Goal: Task Accomplishment & Management: Use online tool/utility

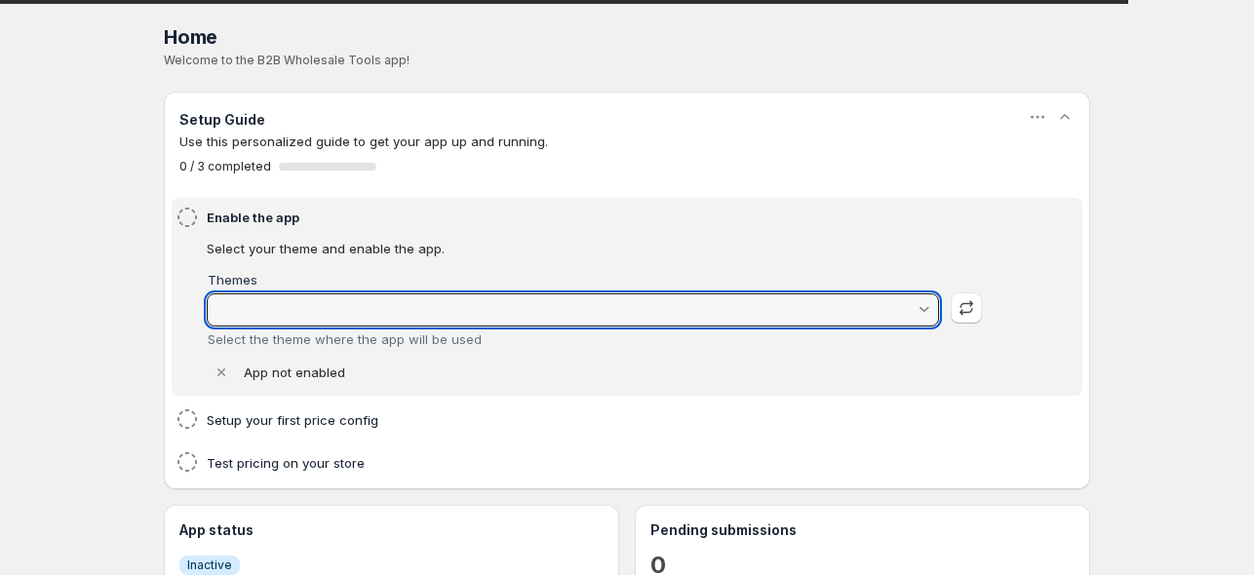
click at [668, 311] on input "Themes" at bounding box center [564, 309] width 703 height 31
type input "Savor"
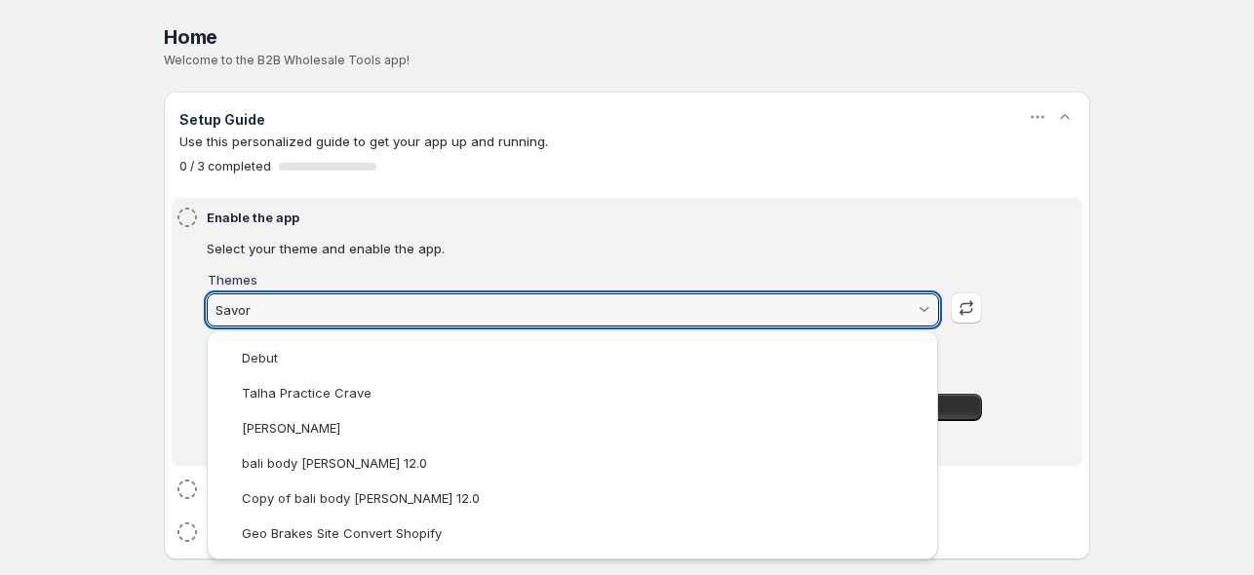
click at [668, 311] on input "Savor" at bounding box center [564, 309] width 703 height 31
click at [954, 171] on html "Home Pricing Price lists Checkout Forms Submissions Settings Features Plans Hom…" at bounding box center [627, 452] width 1254 height 904
type vaadin-combo-box "132974346299"
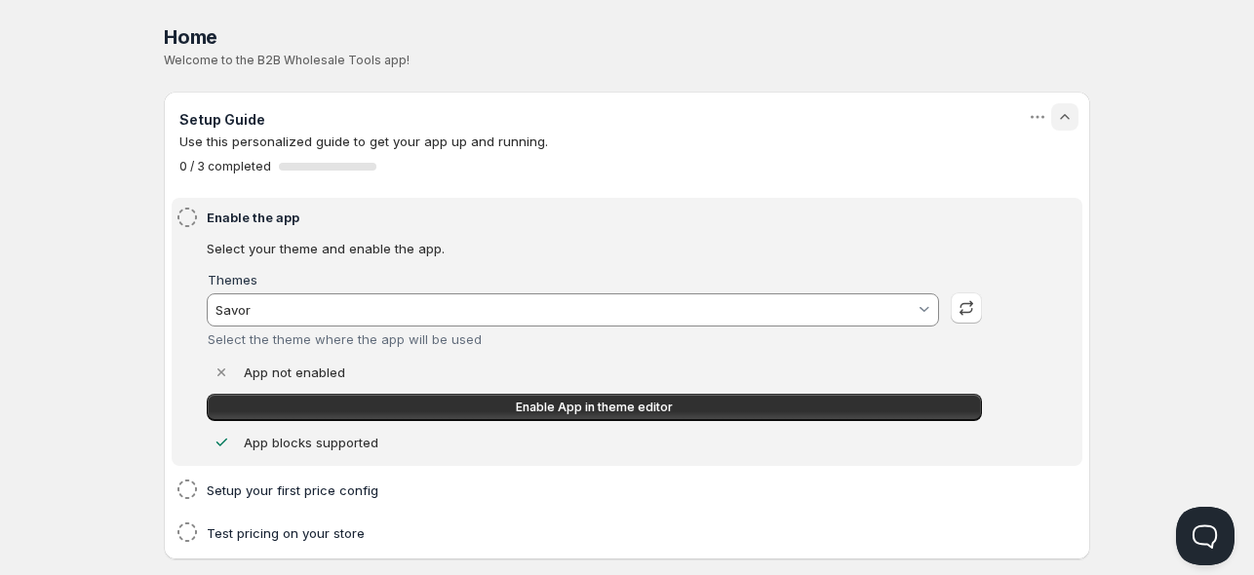
click at [1069, 120] on icon "button" at bounding box center [1065, 117] width 20 height 20
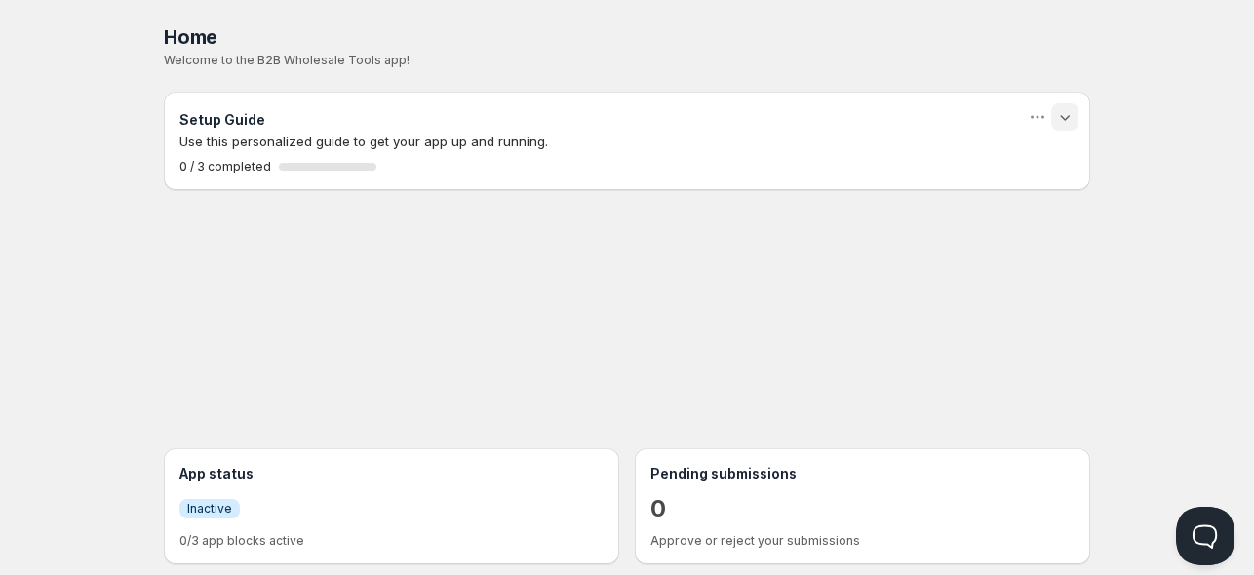
click at [1069, 120] on icon "button" at bounding box center [1065, 117] width 20 height 20
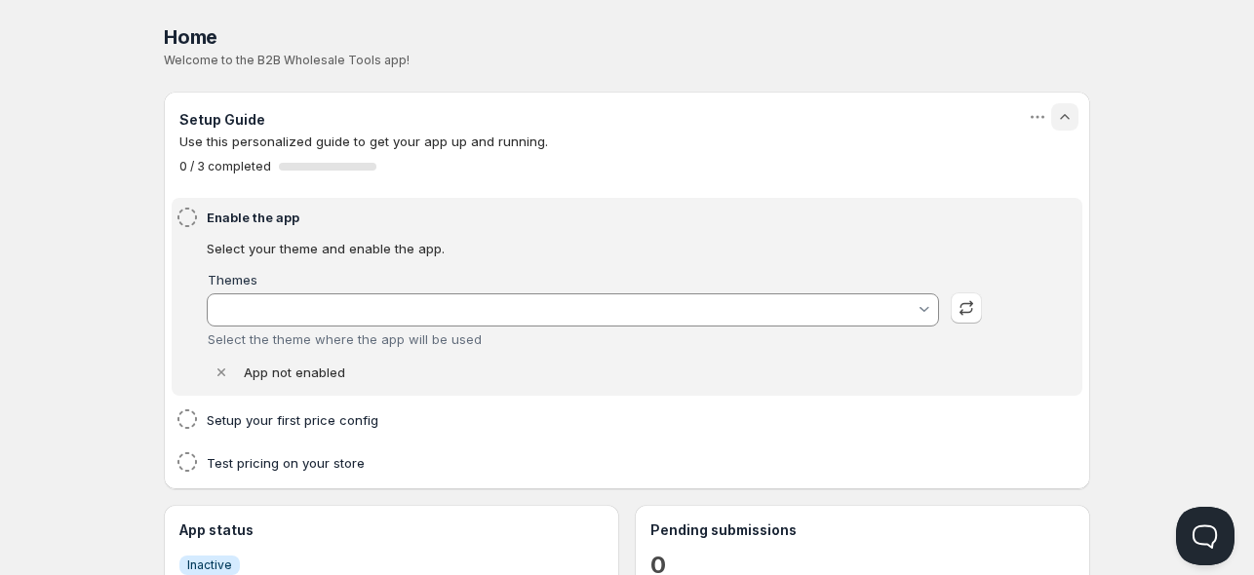
type input "Savor"
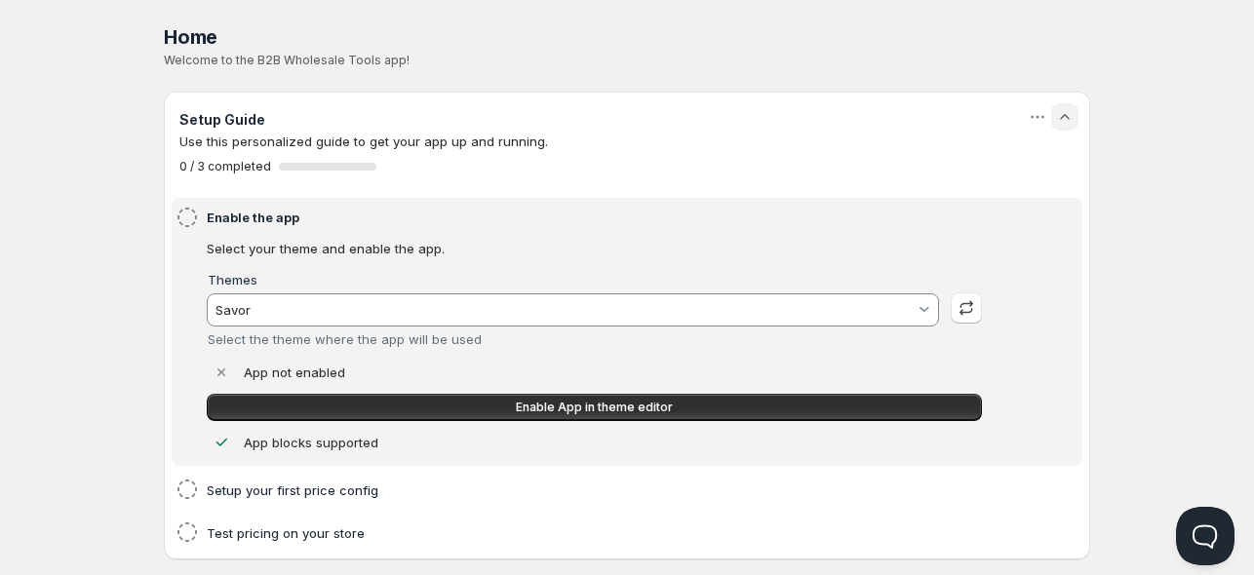
click at [1069, 120] on icon "button" at bounding box center [1065, 117] width 20 height 20
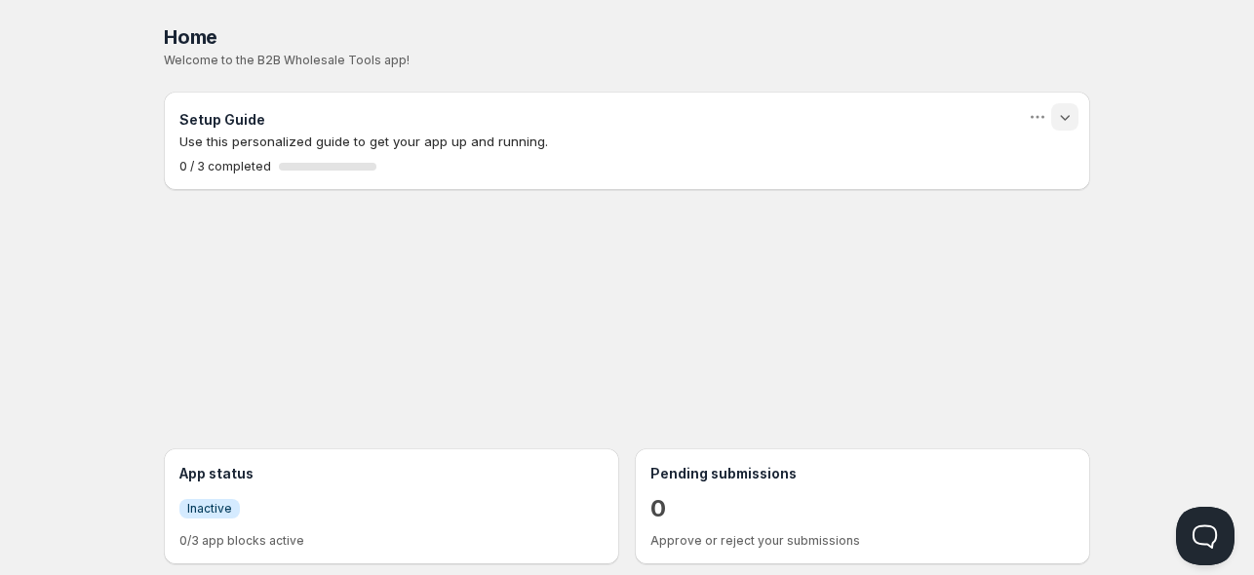
click at [1069, 120] on icon "button" at bounding box center [1065, 117] width 20 height 20
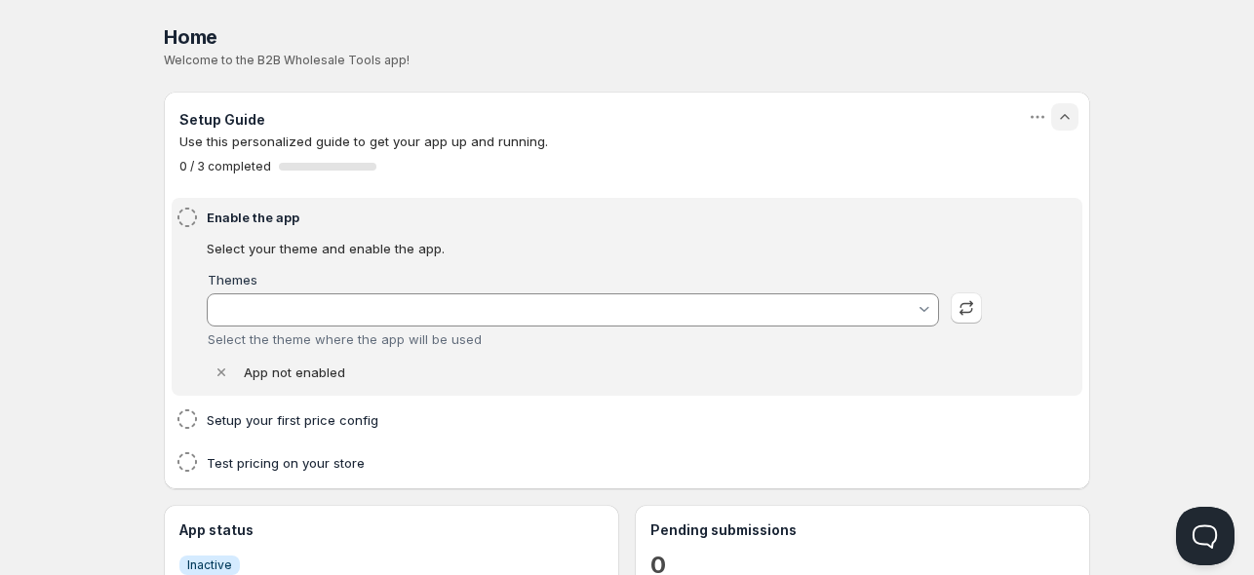
type input "Savor"
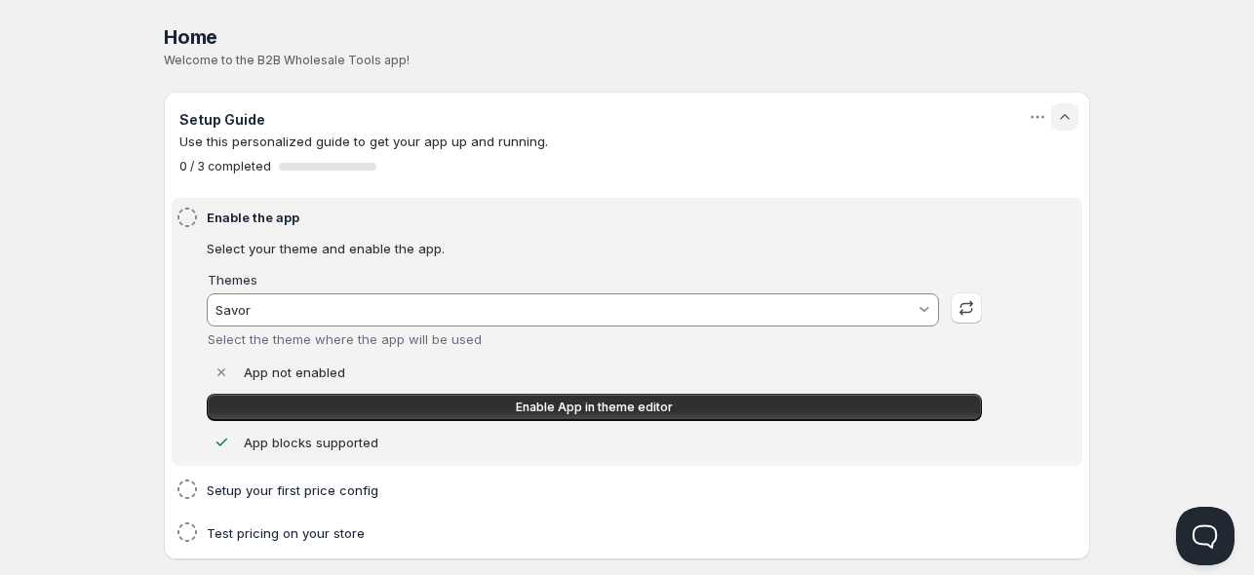
click at [1069, 120] on icon "button" at bounding box center [1065, 117] width 20 height 20
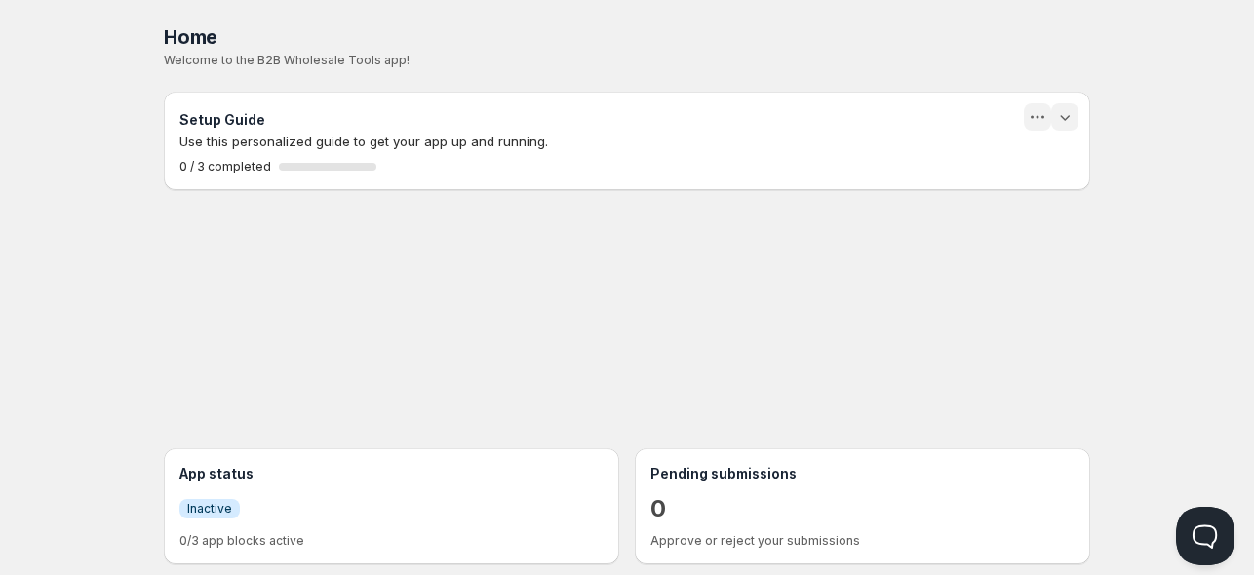
click at [1029, 117] on icon "button" at bounding box center [1038, 117] width 20 height 20
click at [1022, 151] on div "Dismiss" at bounding box center [1036, 158] width 71 height 20
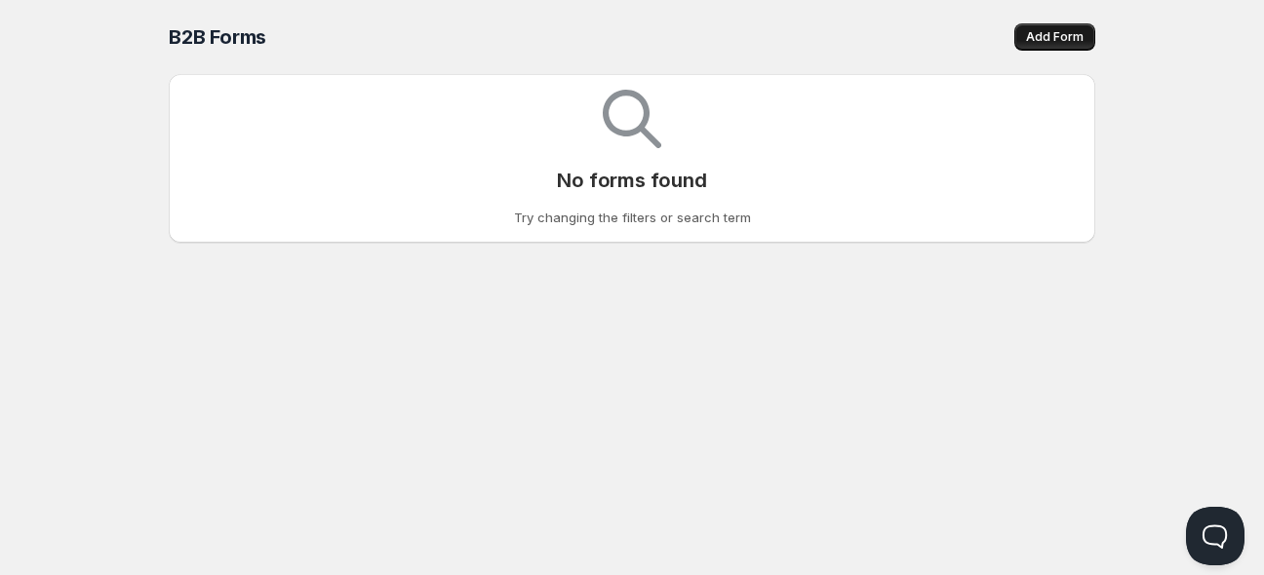
click at [1027, 43] on button "Add Form" at bounding box center [1054, 36] width 81 height 27
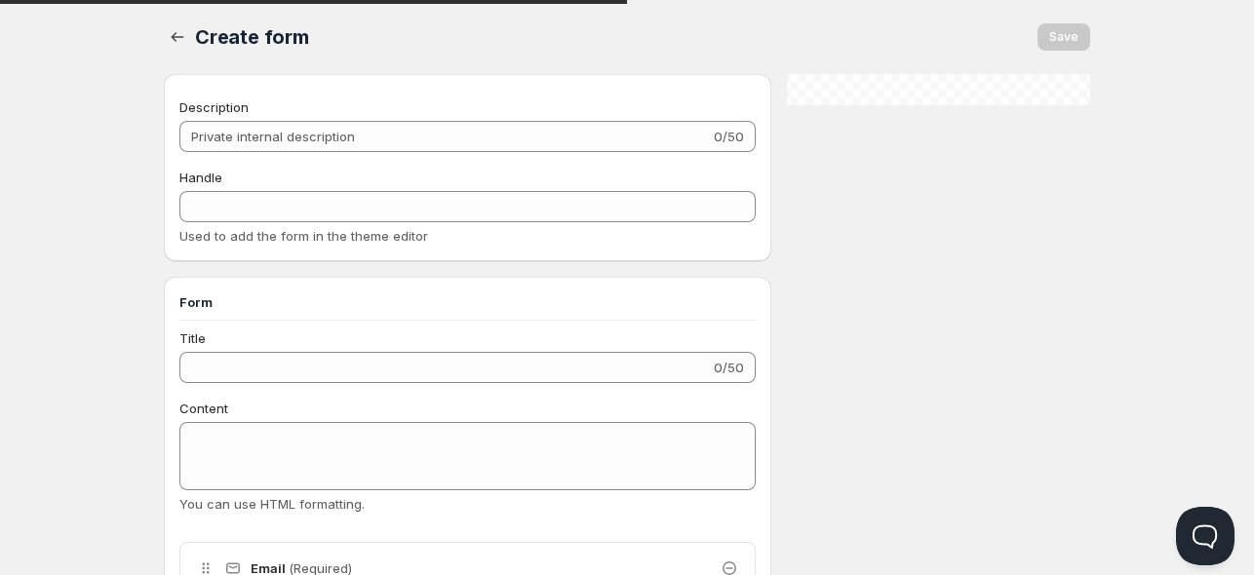
checkbox input "true"
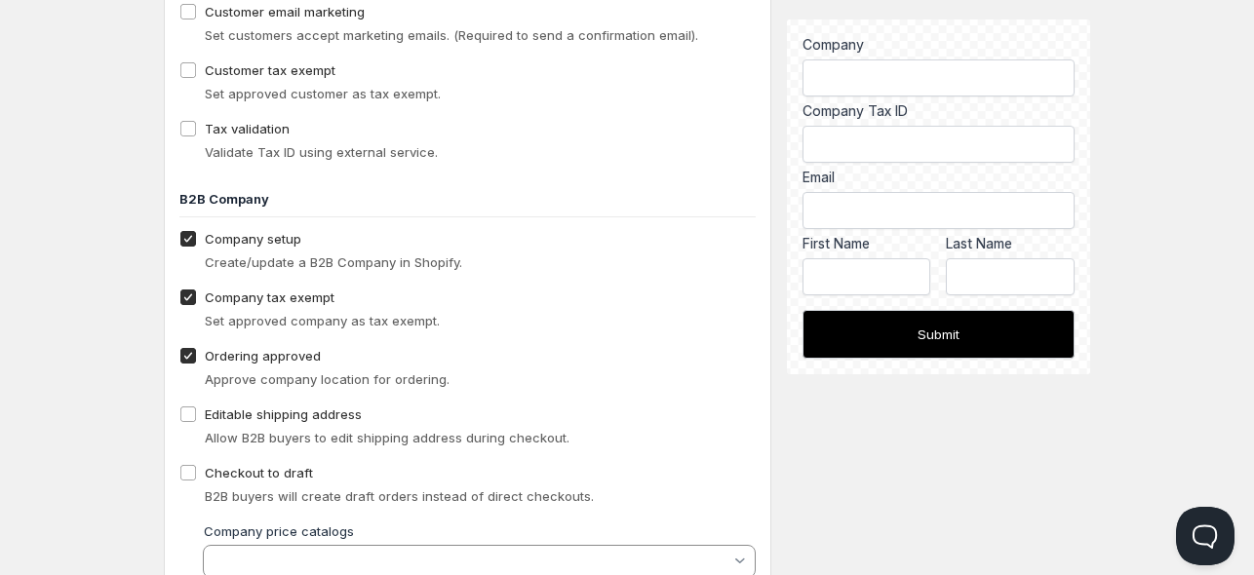
scroll to position [1526, 0]
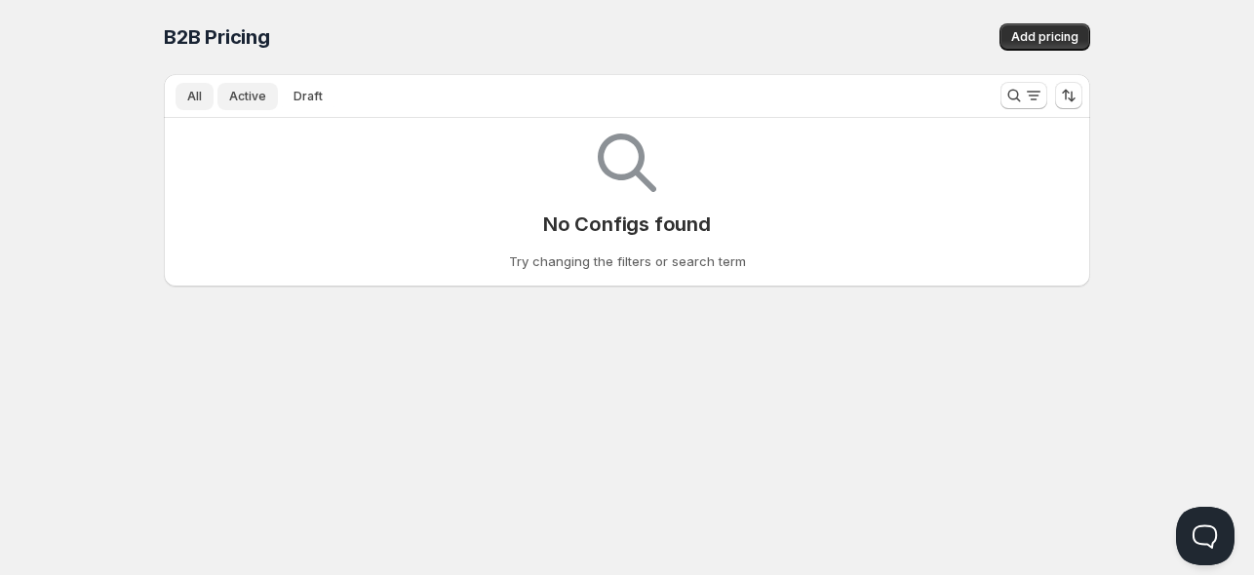
click at [233, 83] on button "Active" at bounding box center [247, 96] width 60 height 27
click at [295, 87] on button "Draft" at bounding box center [308, 96] width 53 height 27
click at [187, 89] on span "All" at bounding box center [194, 97] width 15 height 16
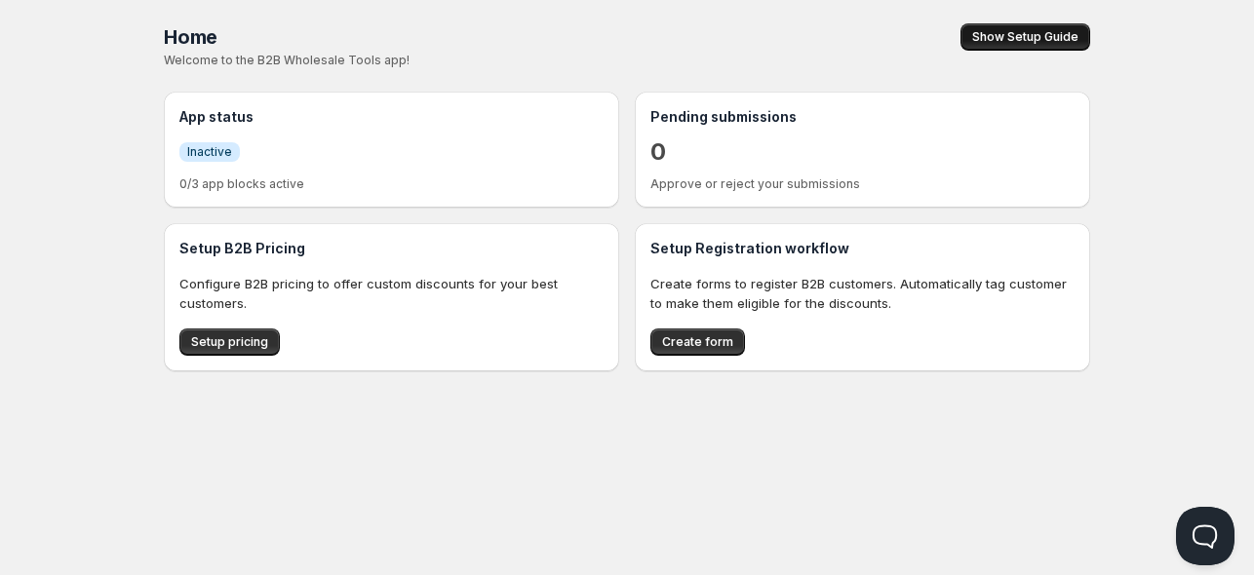
click at [1034, 36] on span "Show Setup Guide" at bounding box center [1025, 37] width 106 height 16
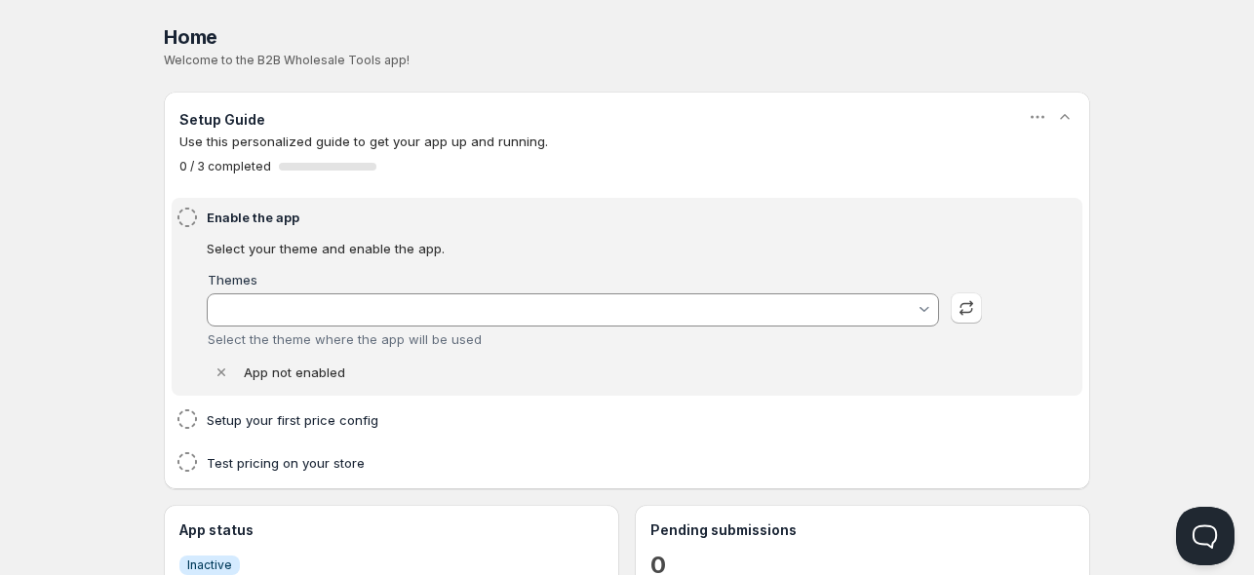
type input "Savor"
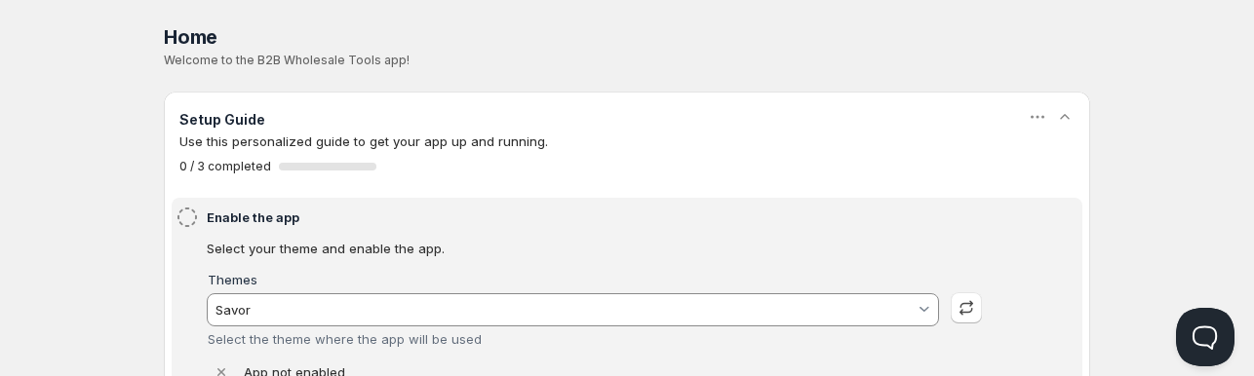
click at [1057, 120] on icon "button" at bounding box center [1065, 117] width 20 height 20
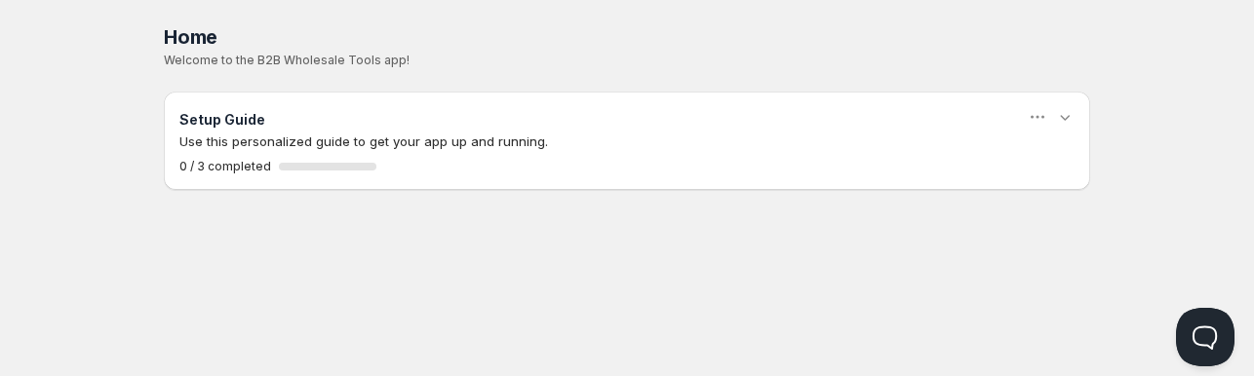
click at [1057, 120] on icon "button" at bounding box center [1065, 117] width 20 height 20
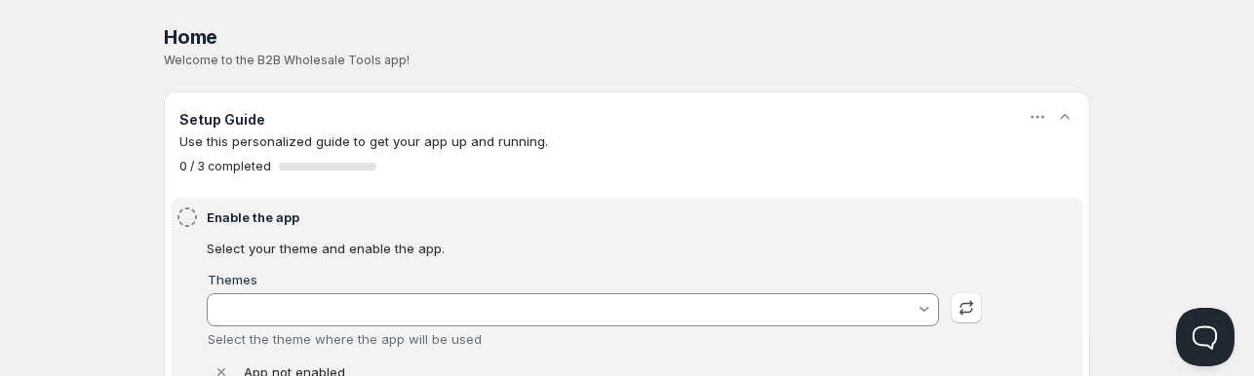
click at [1057, 120] on icon "button" at bounding box center [1065, 117] width 20 height 20
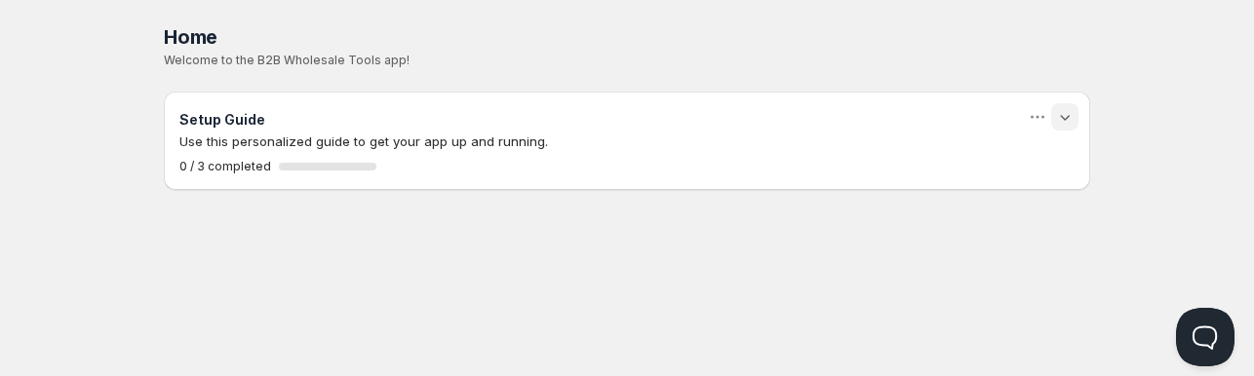
click at [1059, 112] on icon "button" at bounding box center [1065, 117] width 20 height 20
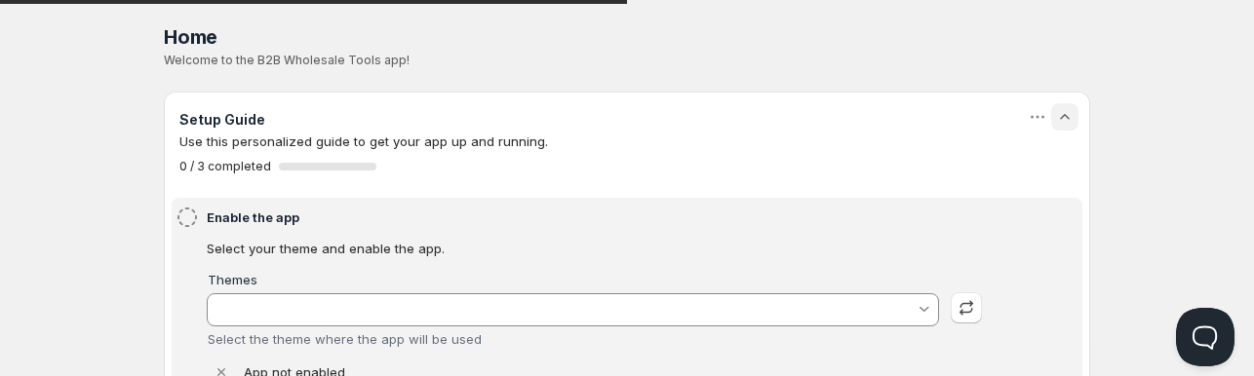
type input "Savor"
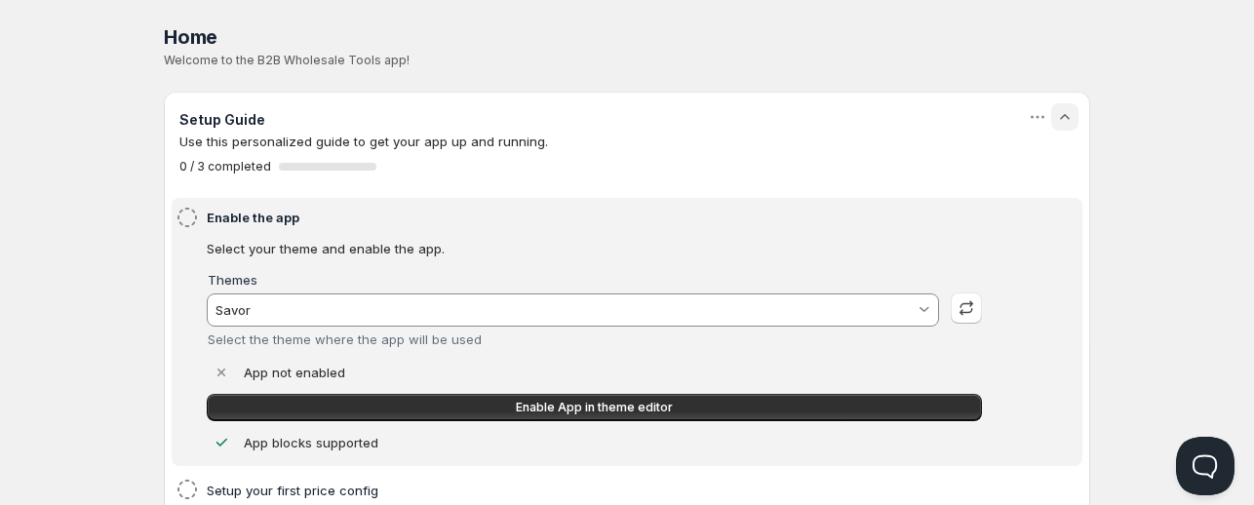
click at [1068, 112] on icon "button" at bounding box center [1065, 117] width 20 height 20
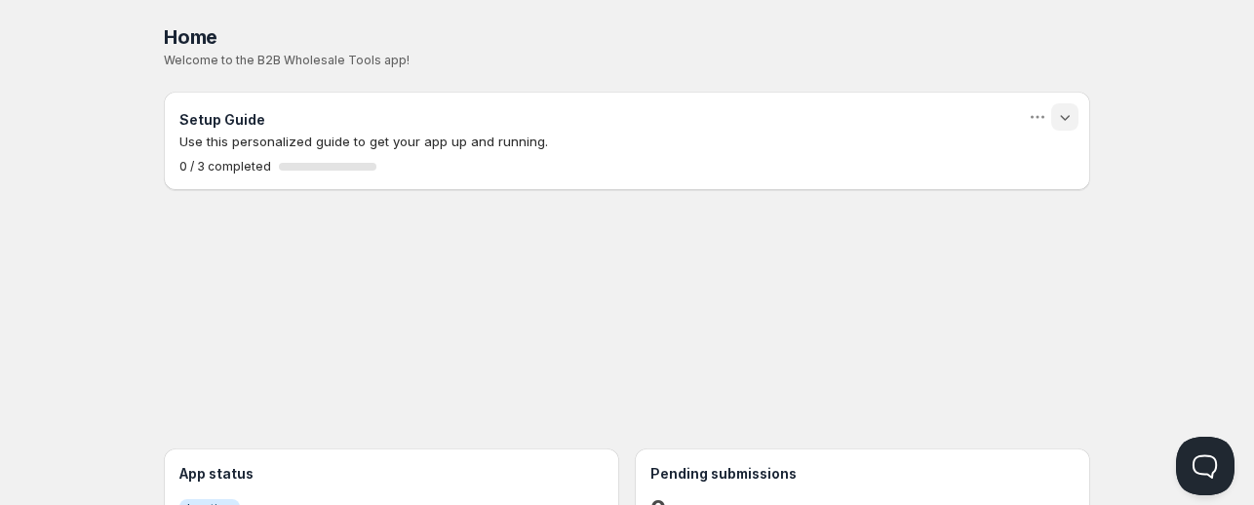
click at [1065, 117] on icon "button" at bounding box center [1065, 117] width 20 height 20
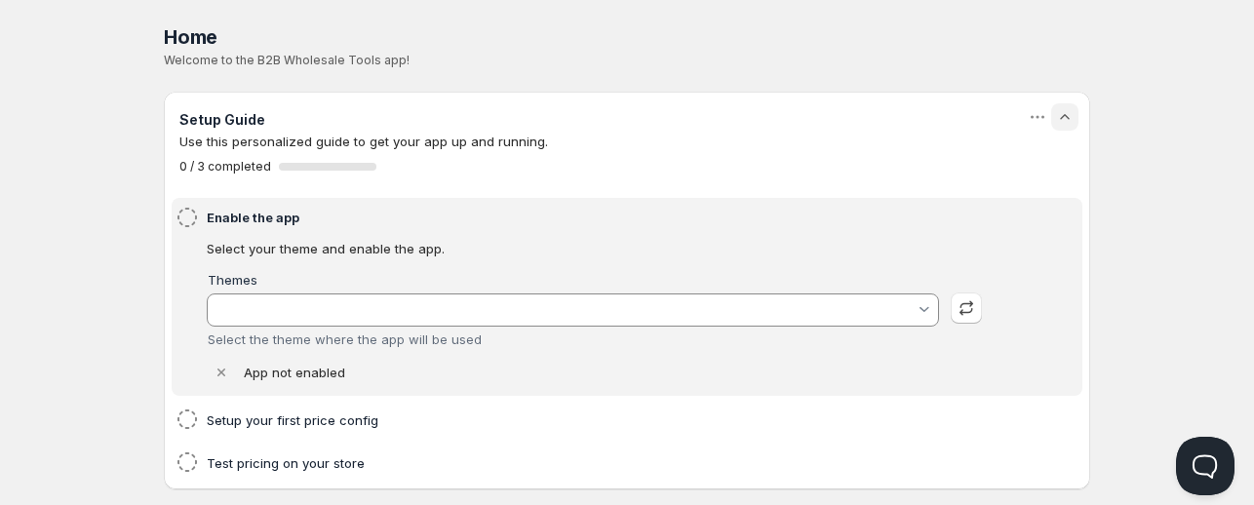
type input "Savor"
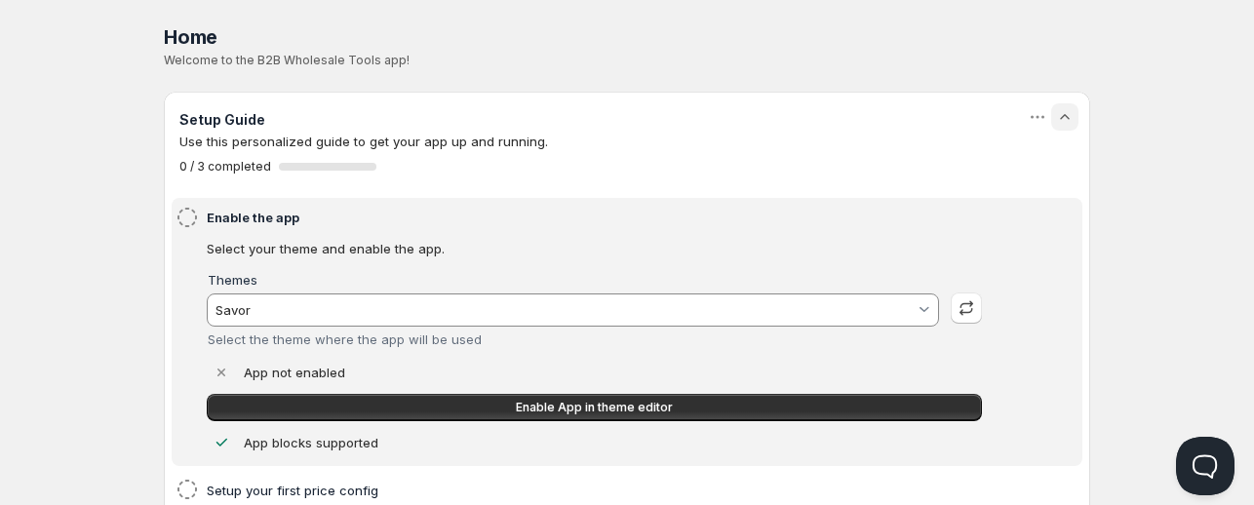
click at [1065, 117] on icon "button" at bounding box center [1065, 117] width 20 height 20
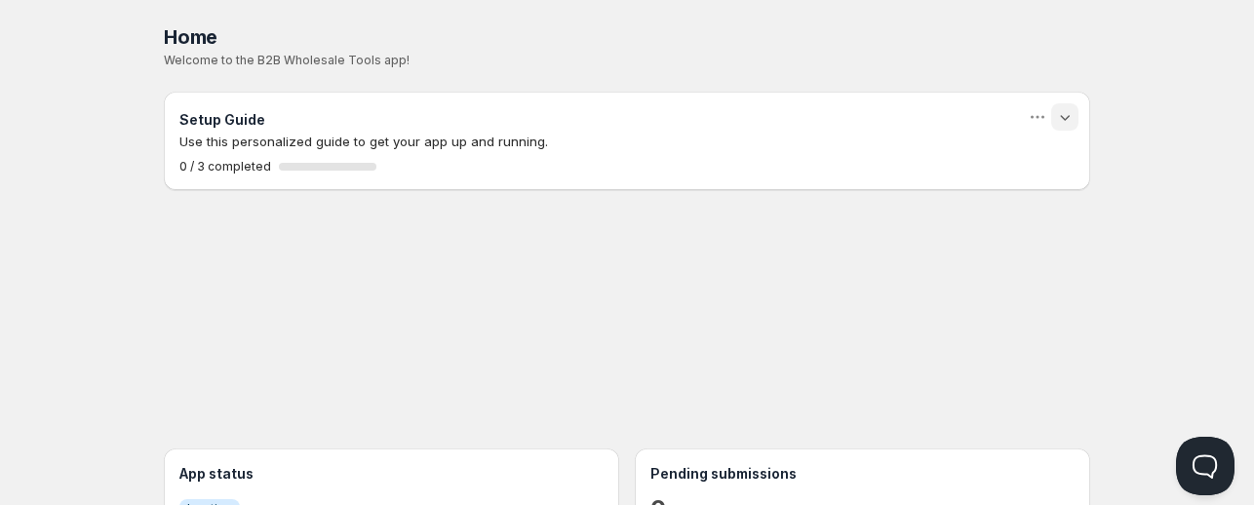
click at [1065, 117] on icon "button" at bounding box center [1065, 117] width 20 height 20
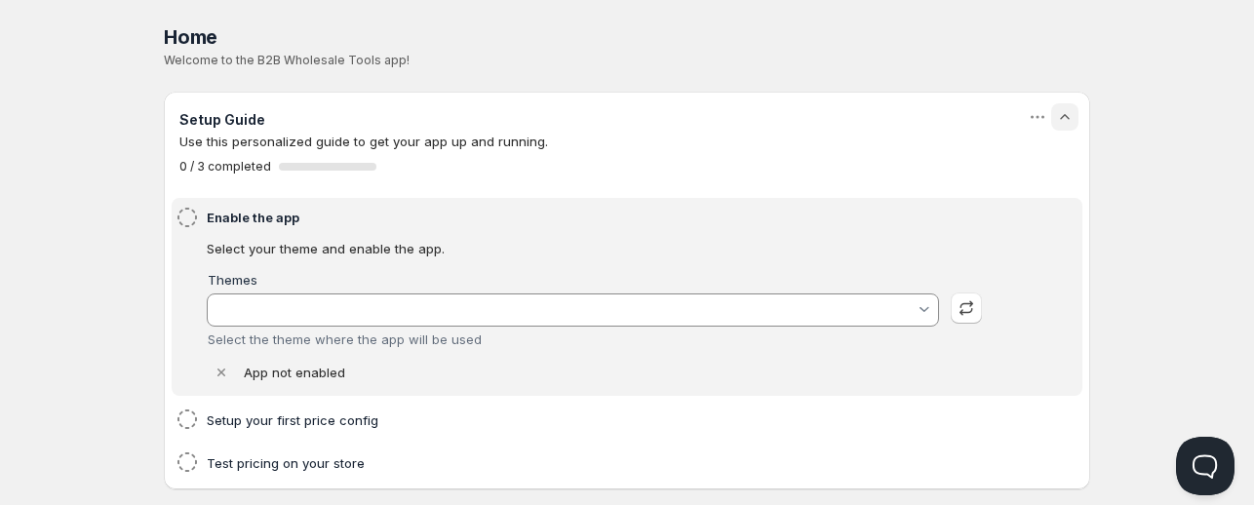
type input "Savor"
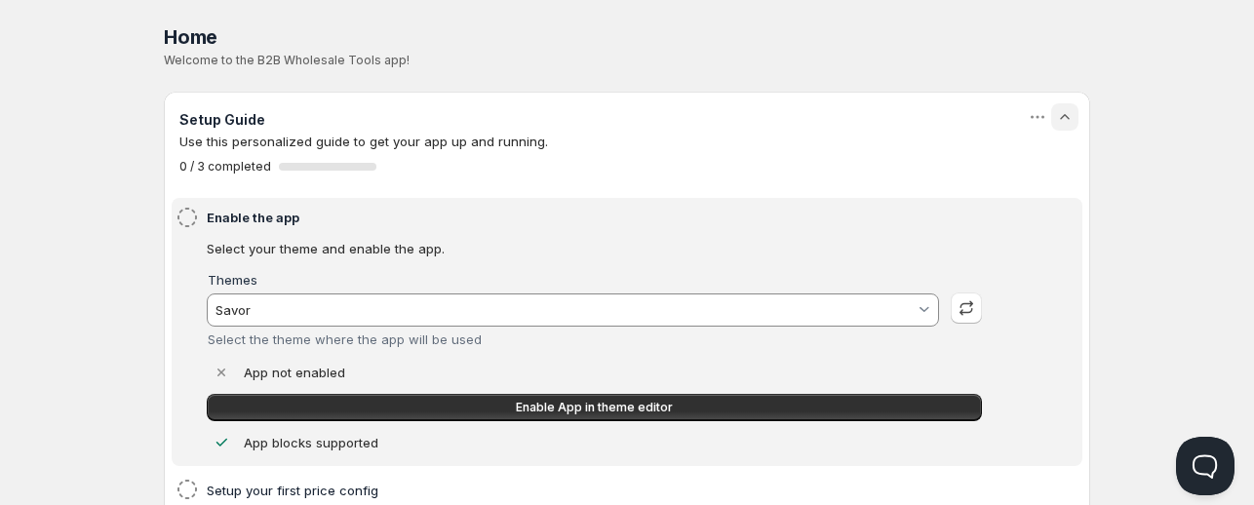
click at [1065, 117] on icon "button" at bounding box center [1065, 117] width 20 height 20
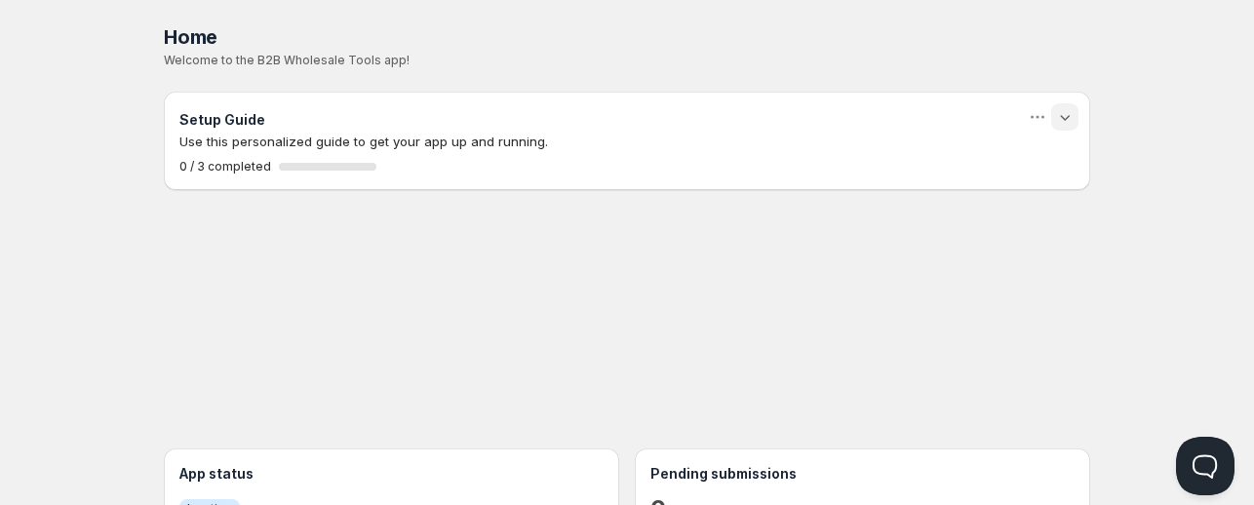
click at [1061, 110] on icon "button" at bounding box center [1065, 117] width 20 height 20
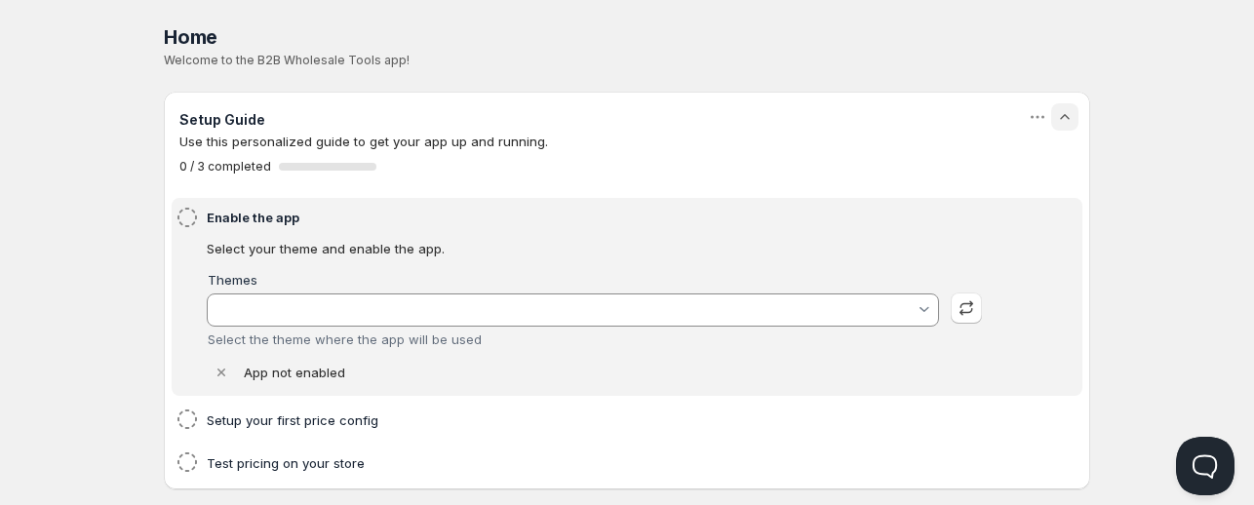
type input "Savor"
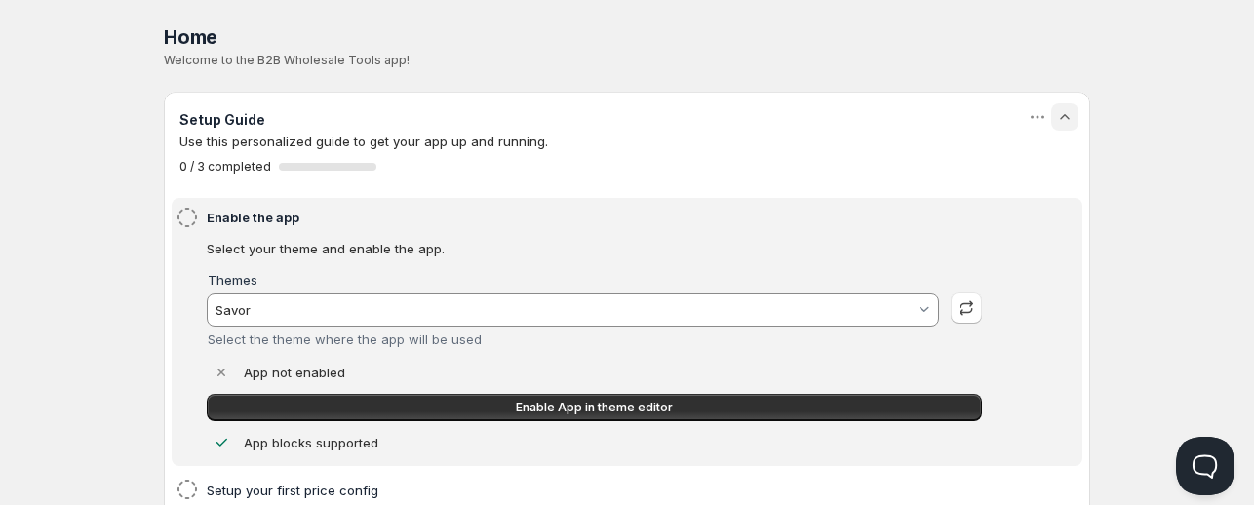
click at [1070, 117] on icon "button" at bounding box center [1065, 117] width 20 height 20
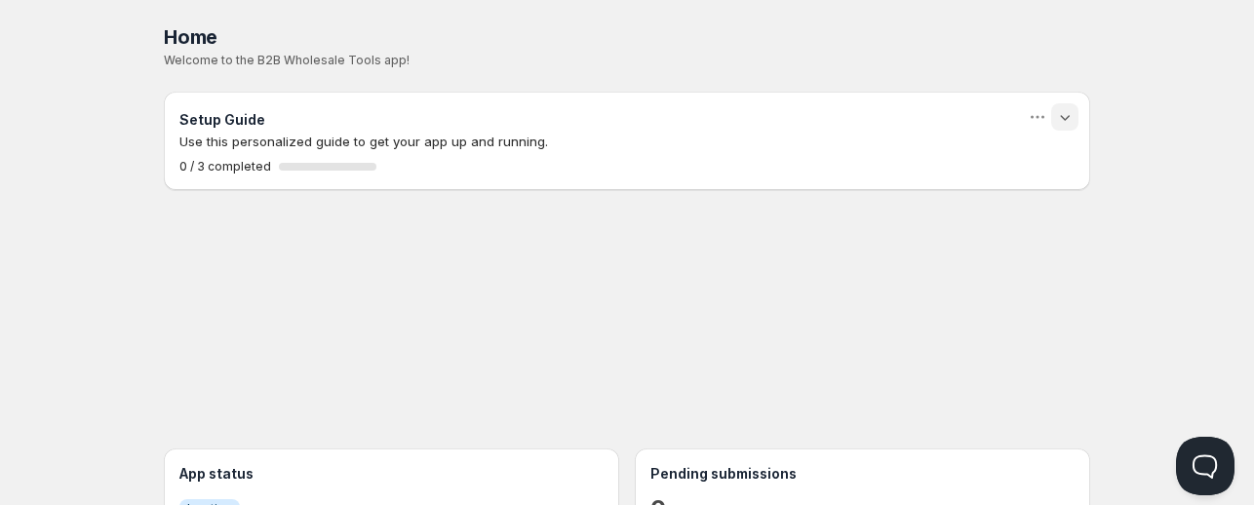
click at [1070, 117] on icon "button" at bounding box center [1065, 117] width 20 height 20
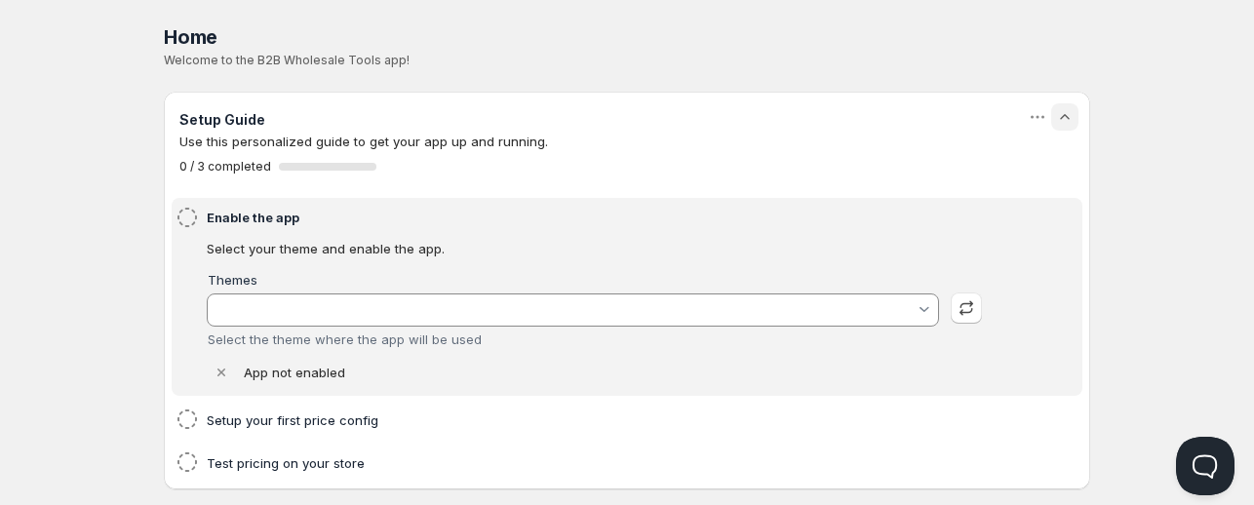
type input "Savor"
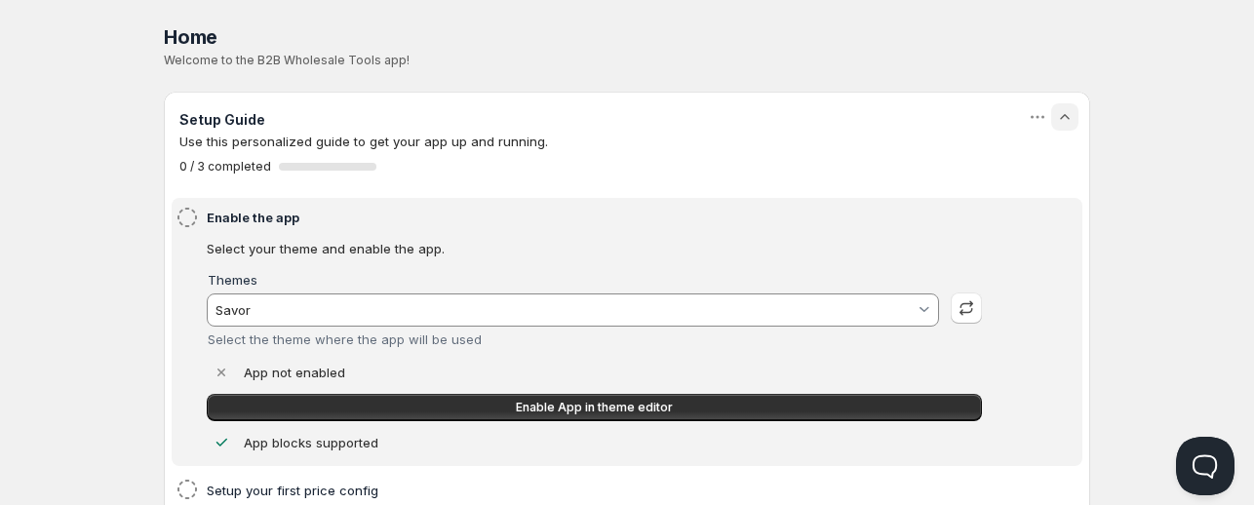
click at [1070, 117] on icon "button" at bounding box center [1065, 117] width 20 height 20
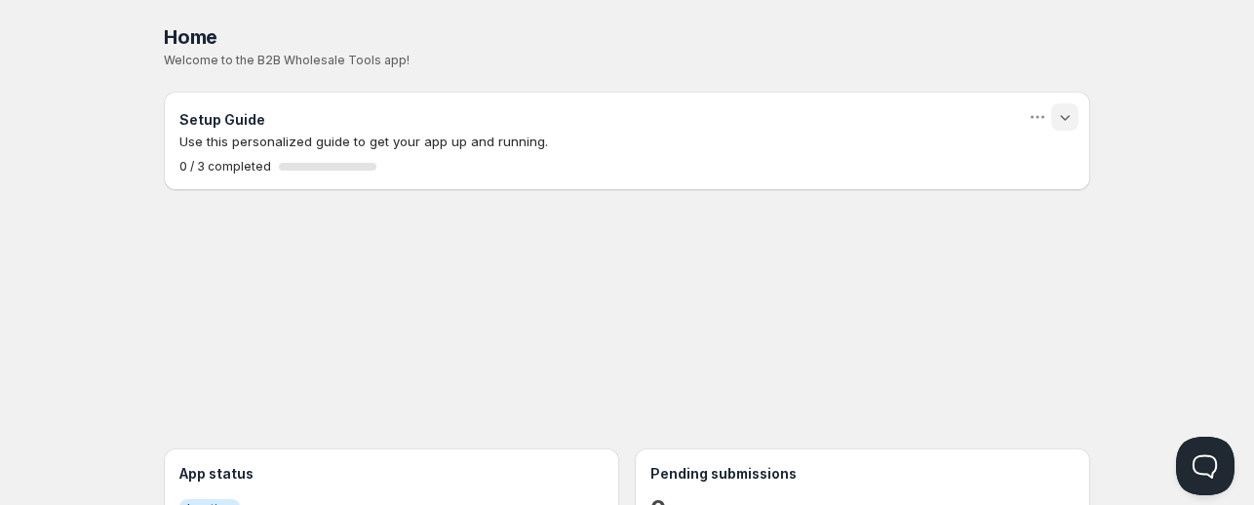
click at [1070, 117] on icon "button" at bounding box center [1065, 117] width 20 height 20
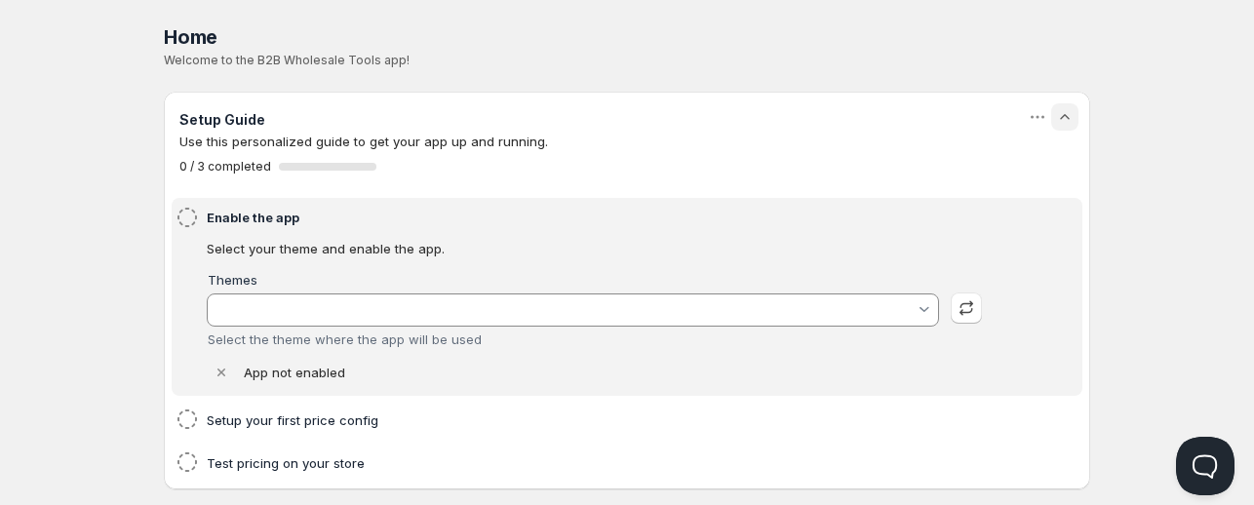
type input "Savor"
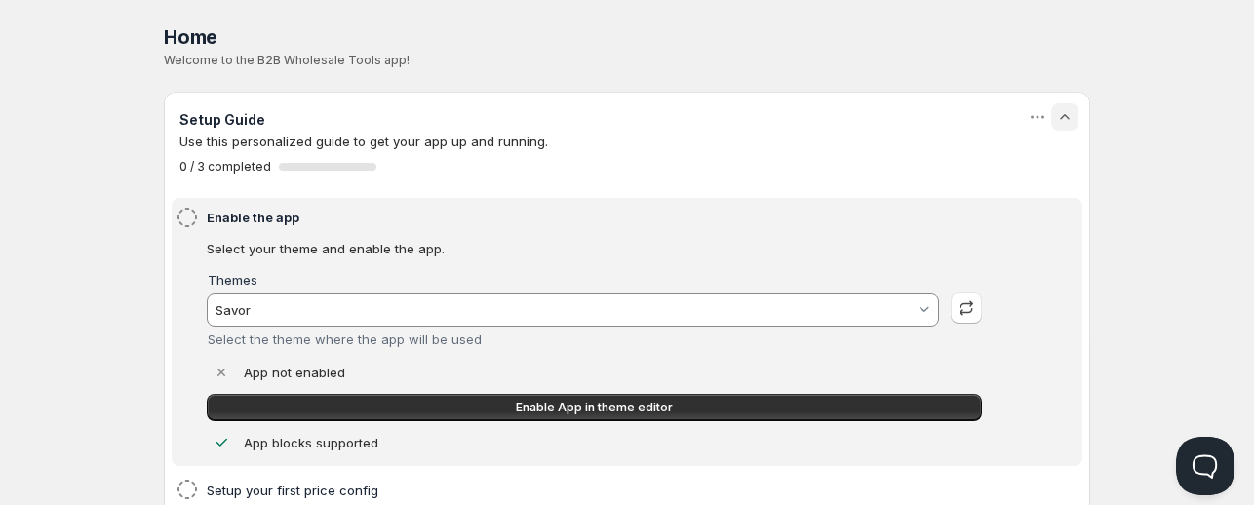
click at [1070, 117] on icon "button" at bounding box center [1065, 117] width 20 height 20
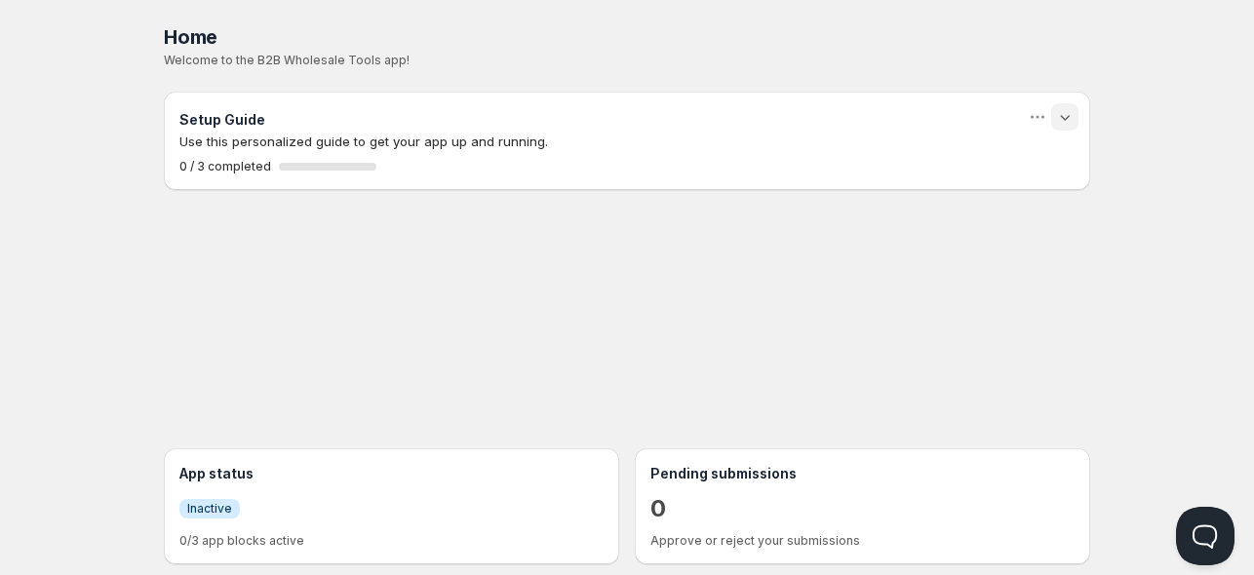
click at [1066, 122] on icon "button" at bounding box center [1065, 117] width 20 height 20
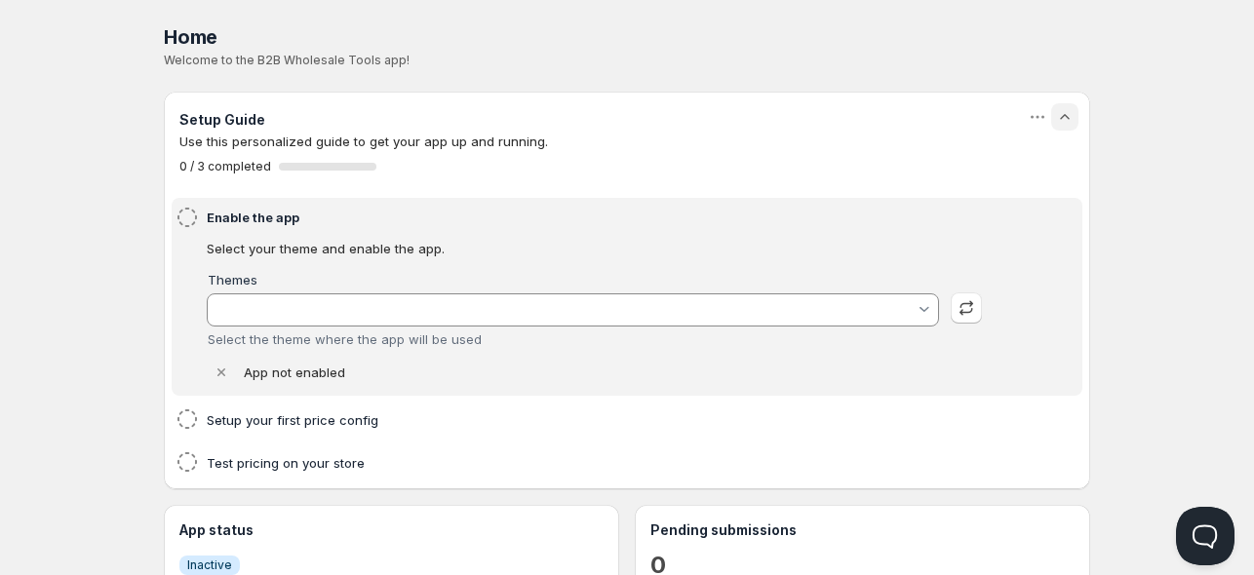
type input "Savor"
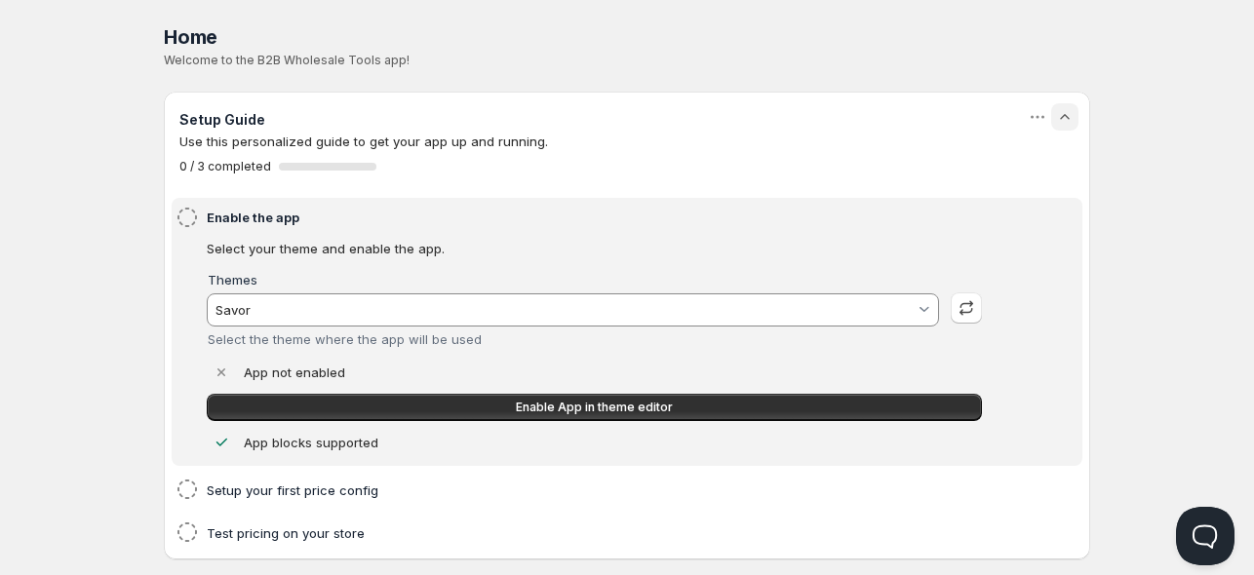
click at [393, 63] on p "Welcome to the B2B Wholesale Tools app!" at bounding box center [627, 61] width 926 height 16
click at [476, 50] on div "Home" at bounding box center [627, 36] width 926 height 27
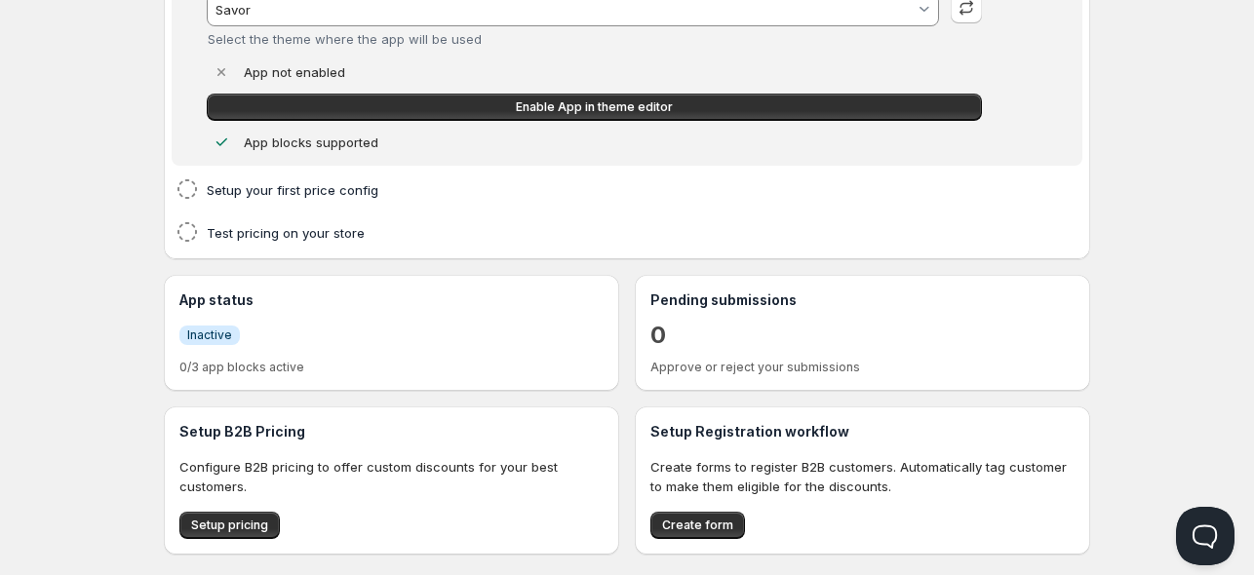
scroll to position [330, 0]
